Goal: Task Accomplishment & Management: Complete application form

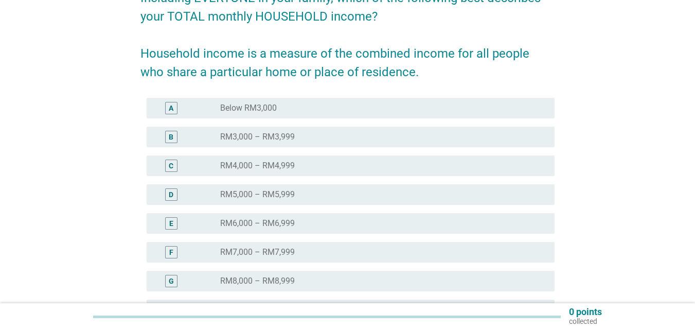
scroll to position [154, 0]
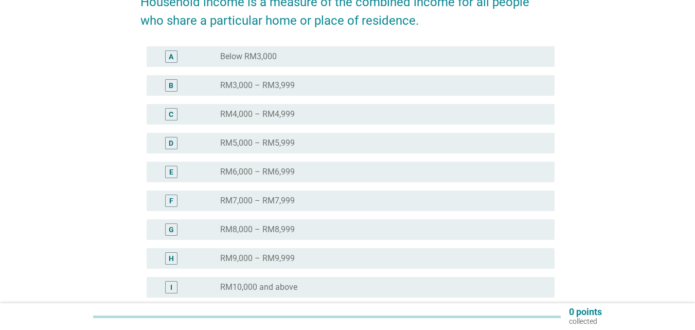
click at [327, 168] on div "radio_button_unchecked RM6,000 – RM6,999" at bounding box center [379, 172] width 318 height 10
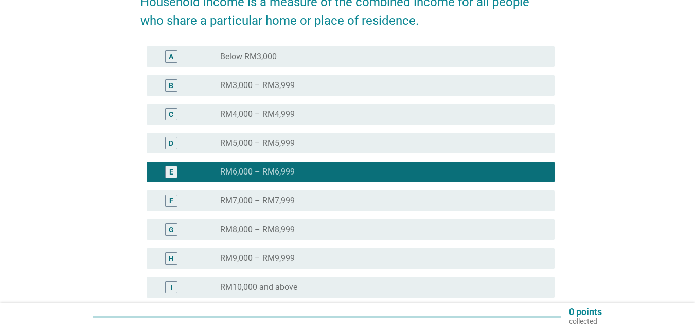
scroll to position [257, 0]
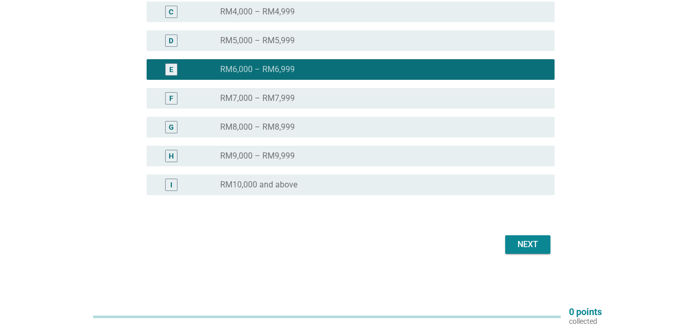
click at [537, 247] on div "Next" at bounding box center [527, 244] width 29 height 12
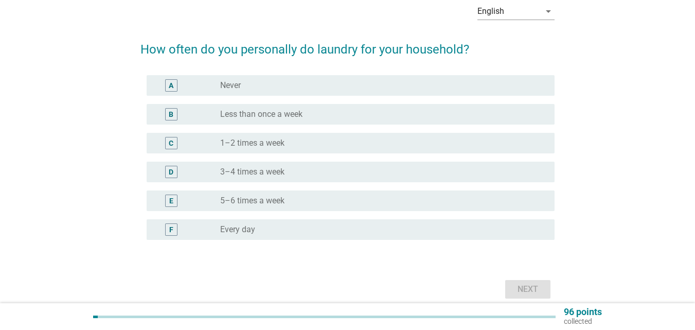
scroll to position [96, 0]
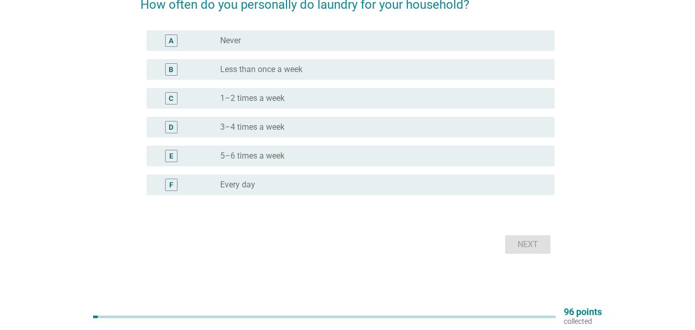
click at [297, 189] on div "radio_button_unchecked Every day" at bounding box center [379, 184] width 318 height 10
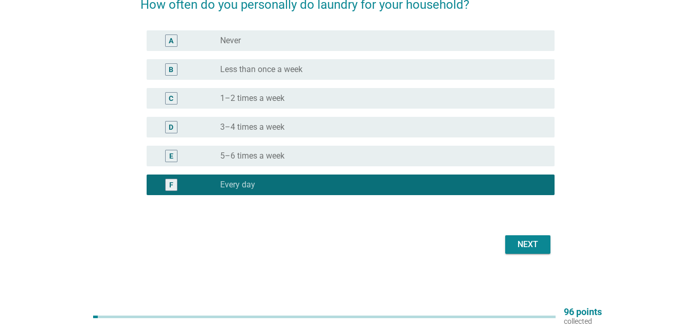
click at [529, 250] on button "Next" at bounding box center [527, 244] width 45 height 19
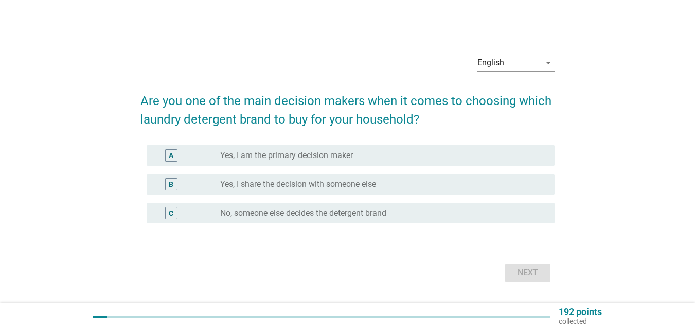
click at [352, 158] on label "Yes, I am the primary decision maker" at bounding box center [286, 155] width 133 height 10
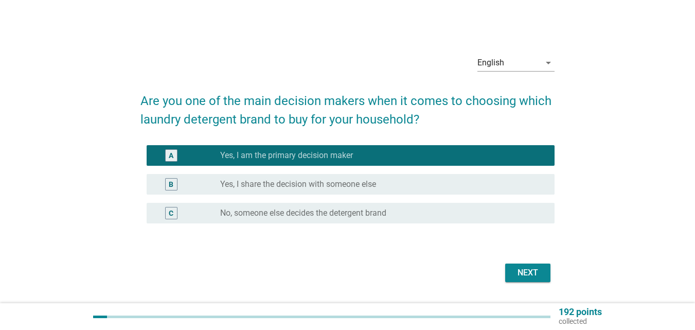
click at [540, 270] on div "Next" at bounding box center [527, 272] width 29 height 12
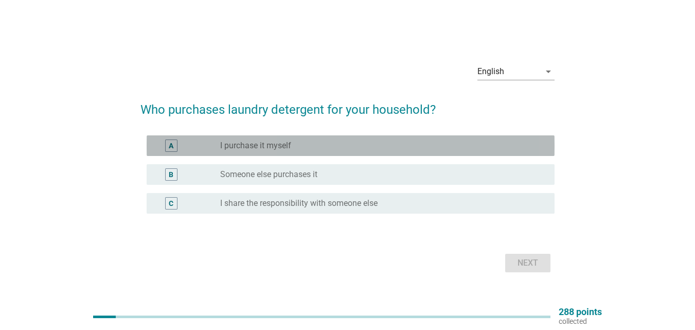
click at [338, 147] on div "radio_button_unchecked I purchase it myself" at bounding box center [379, 145] width 318 height 10
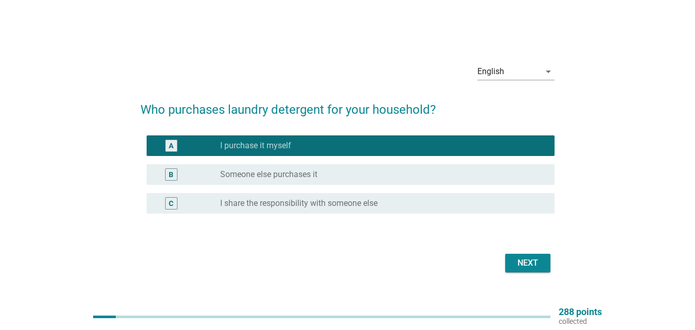
click at [530, 264] on div "Next" at bounding box center [527, 263] width 29 height 12
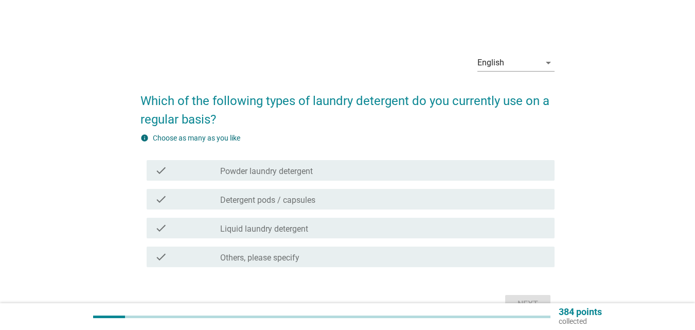
click at [336, 169] on div "check_box_outline_blank Powder laundry detergent" at bounding box center [383, 170] width 326 height 12
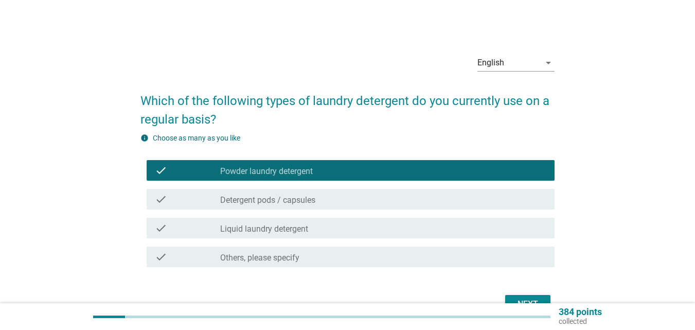
scroll to position [51, 0]
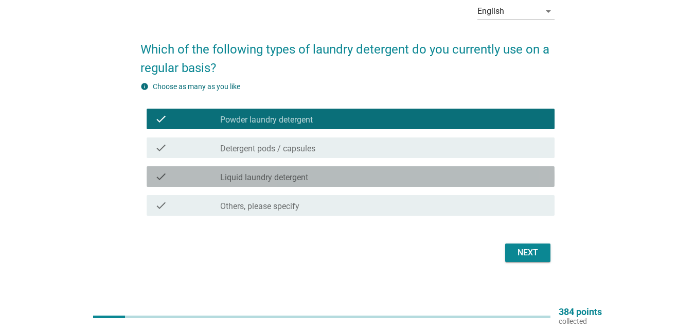
click at [336, 169] on div "check check_box_outline_blank Liquid laundry detergent" at bounding box center [351, 176] width 408 height 21
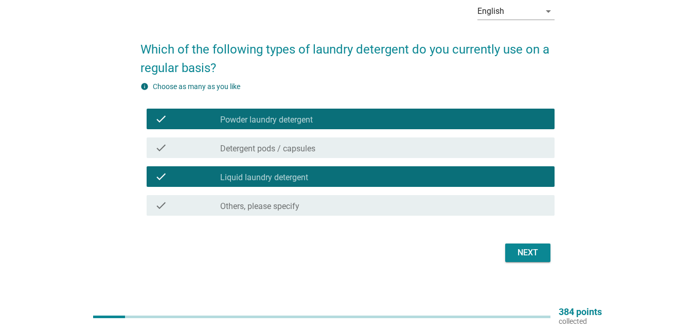
click at [533, 256] on div "Next" at bounding box center [527, 252] width 29 height 12
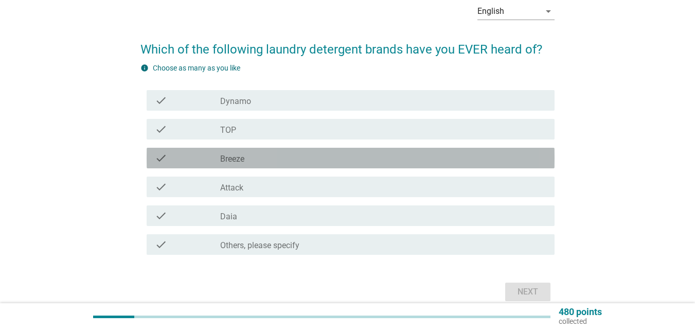
click at [284, 157] on div "check_box_outline_blank Breeze" at bounding box center [383, 158] width 326 height 12
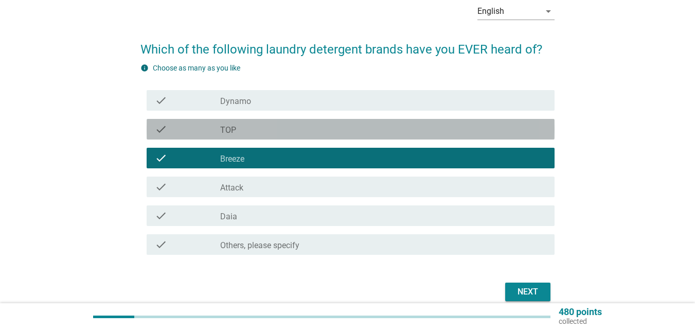
click at [284, 133] on div "check_box_outline_blank TOP" at bounding box center [383, 129] width 326 height 12
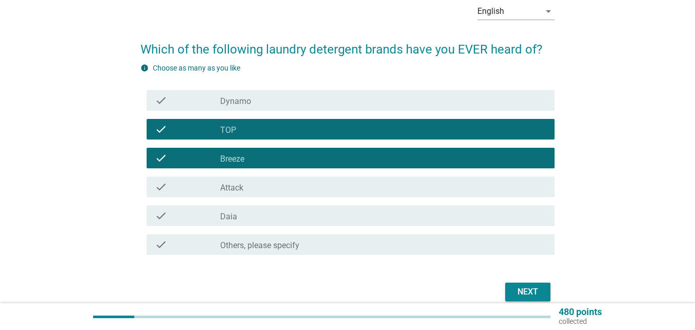
click at [284, 101] on div "check_box_outline_blank Dynamo" at bounding box center [383, 100] width 326 height 12
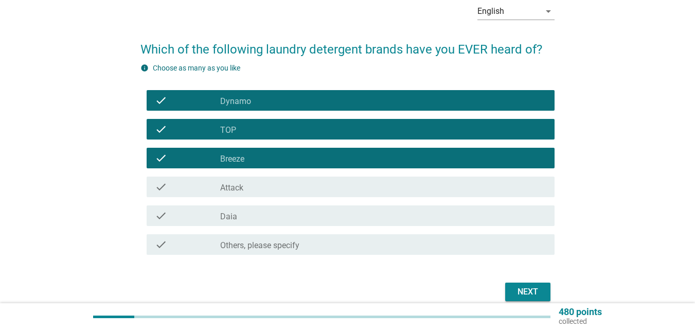
click at [289, 195] on div "check check_box_outline_blank Attack" at bounding box center [351, 186] width 408 height 21
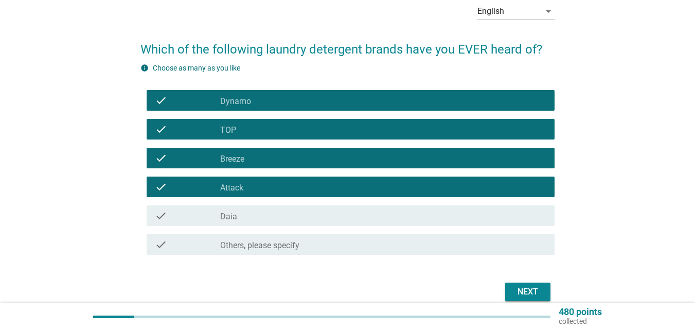
click at [290, 221] on div "check_box_outline_blank Daia" at bounding box center [383, 215] width 326 height 12
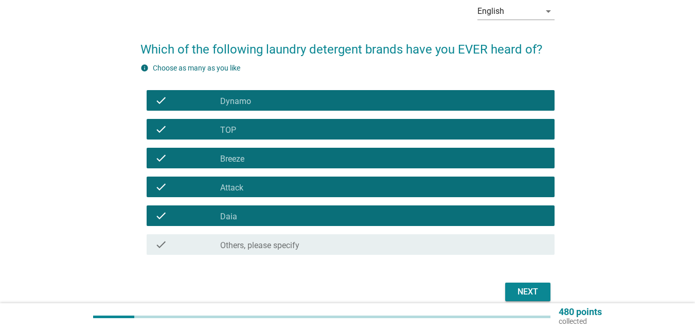
click at [541, 293] on div "Next" at bounding box center [527, 291] width 29 height 12
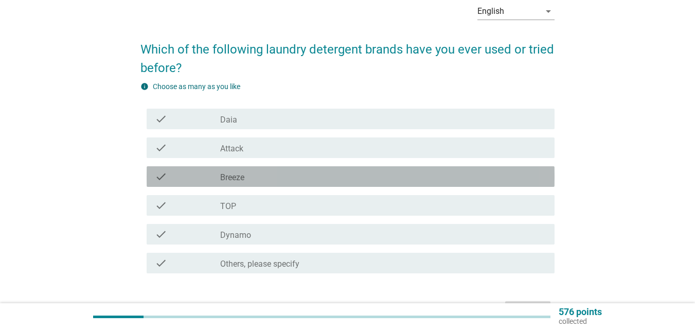
click at [308, 173] on div "check_box_outline_blank Breeze" at bounding box center [383, 176] width 326 height 12
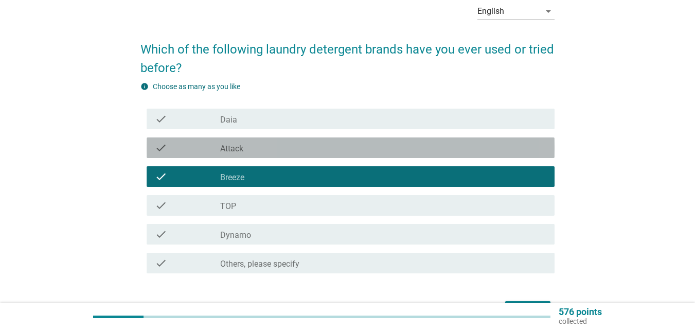
click at [297, 152] on div "check_box_outline_blank Attack" at bounding box center [383, 147] width 326 height 12
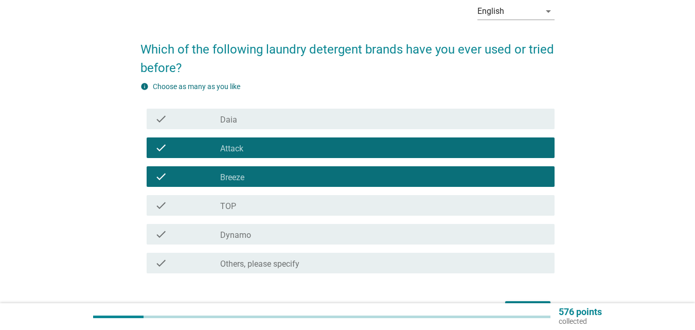
click at [293, 227] on div "check check_box_outline_blank Dynamo" at bounding box center [351, 234] width 408 height 21
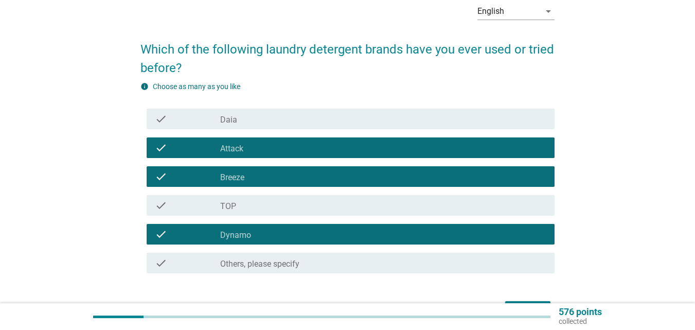
scroll to position [103, 0]
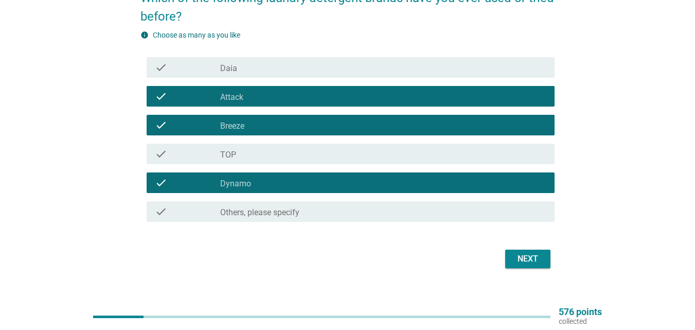
click at [548, 257] on button "Next" at bounding box center [527, 258] width 45 height 19
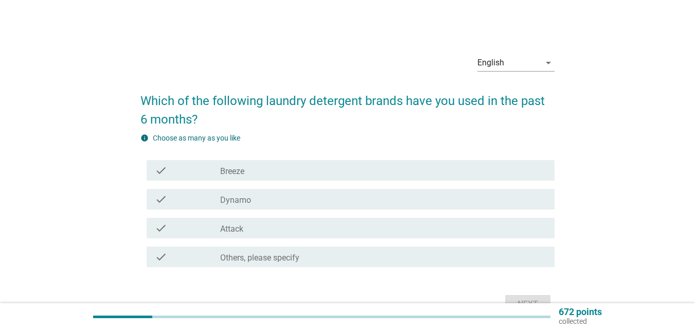
scroll to position [51, 0]
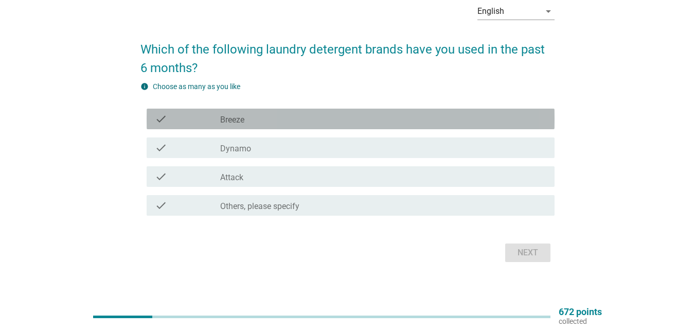
click at [257, 120] on div "check_box Breeze" at bounding box center [383, 119] width 326 height 12
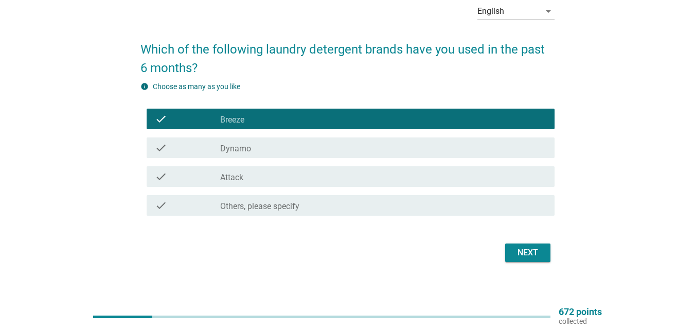
click at [257, 120] on div "check_box Breeze" at bounding box center [383, 119] width 326 height 12
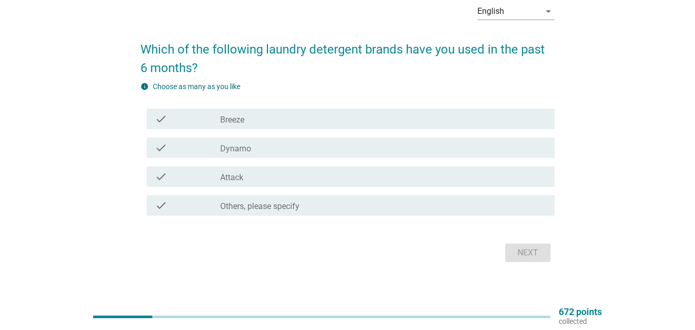
click at [266, 120] on div "check_box Breeze" at bounding box center [383, 119] width 326 height 12
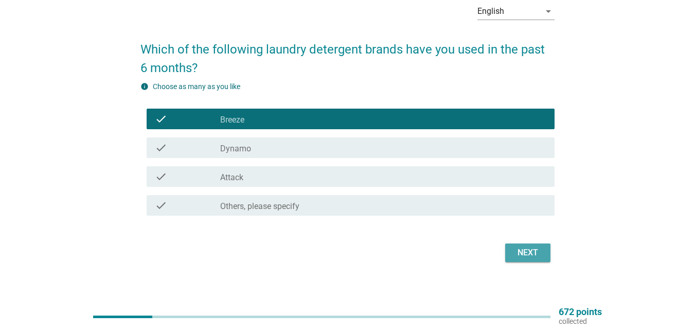
click at [536, 259] on button "Next" at bounding box center [527, 252] width 45 height 19
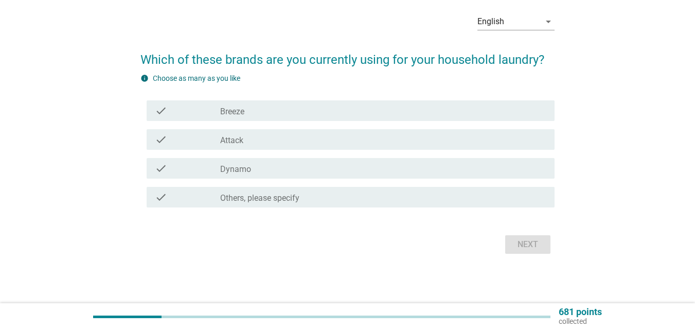
scroll to position [0, 0]
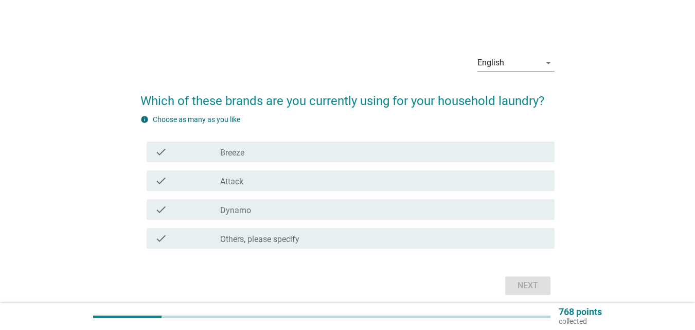
click at [309, 154] on div "check_box Breeze" at bounding box center [383, 151] width 326 height 12
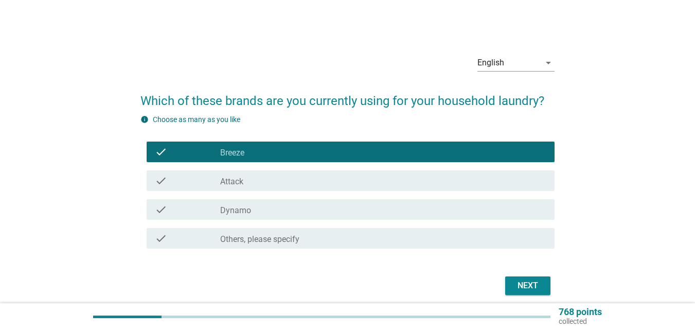
click at [522, 285] on div "Next" at bounding box center [527, 285] width 29 height 12
